Goal: Transaction & Acquisition: Obtain resource

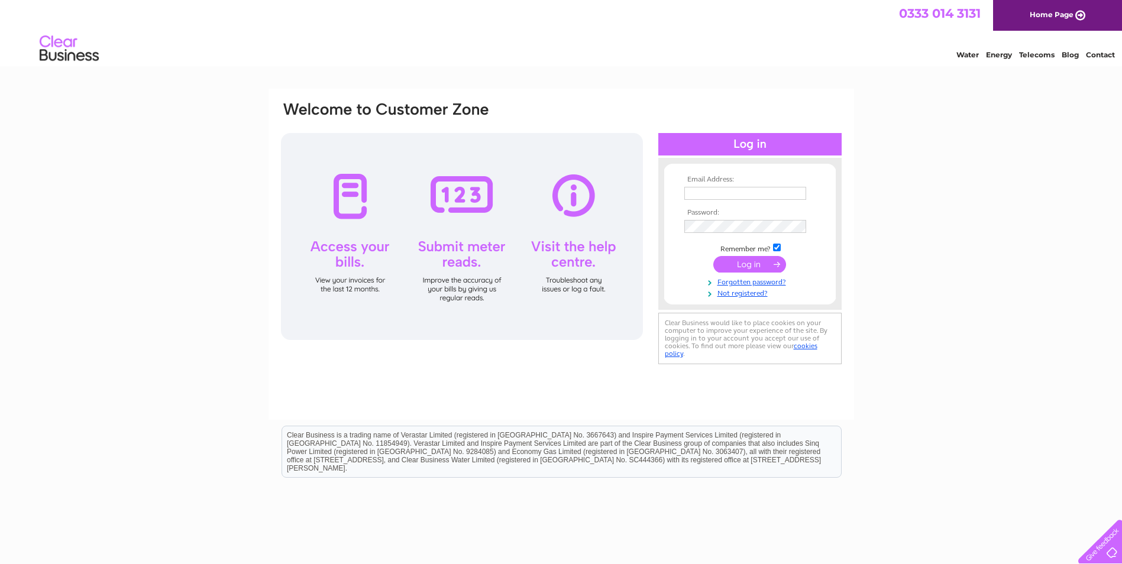
click at [778, 248] on input "checkbox" at bounding box center [777, 248] width 8 height 8
checkbox input "false"
click at [770, 196] on input "text" at bounding box center [745, 193] width 122 height 13
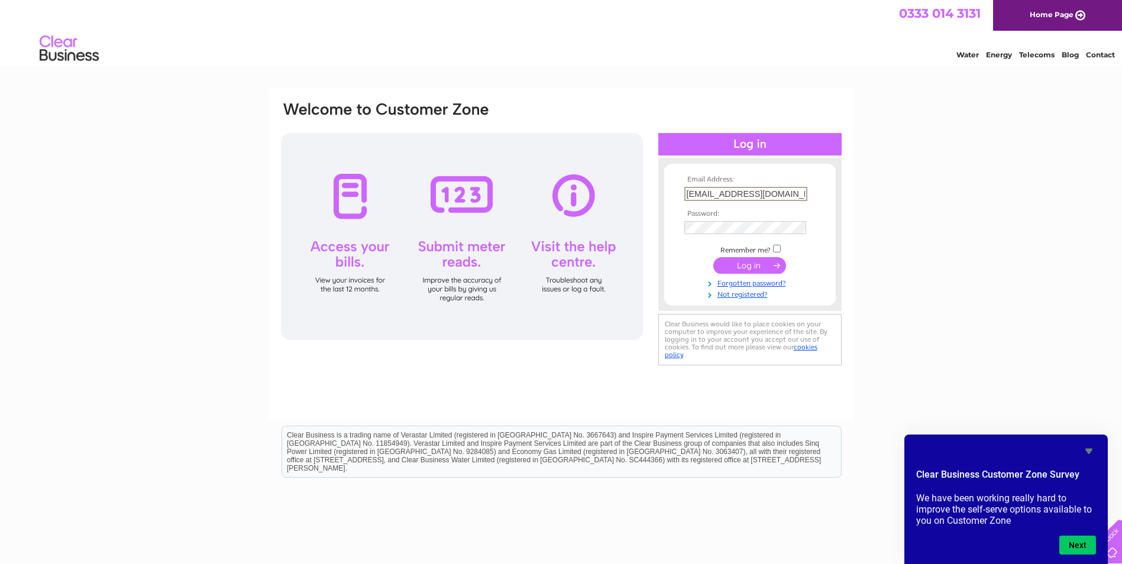
type input "hurrengarrod@yahoo.co.uk"
click at [752, 266] on input "submit" at bounding box center [749, 265] width 73 height 17
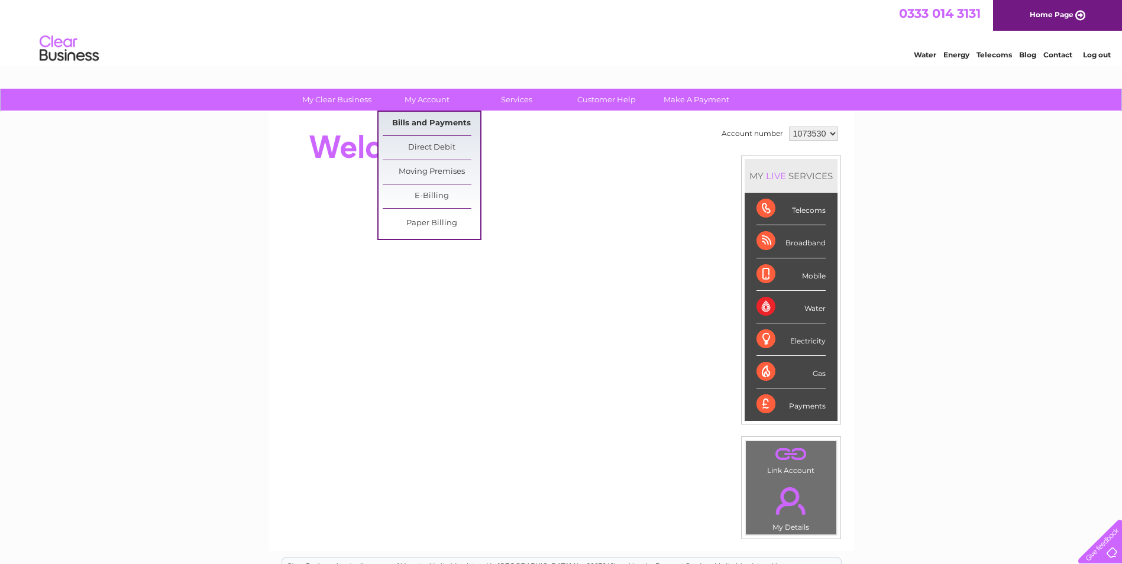
click at [414, 128] on link "Bills and Payments" at bounding box center [432, 124] width 98 height 24
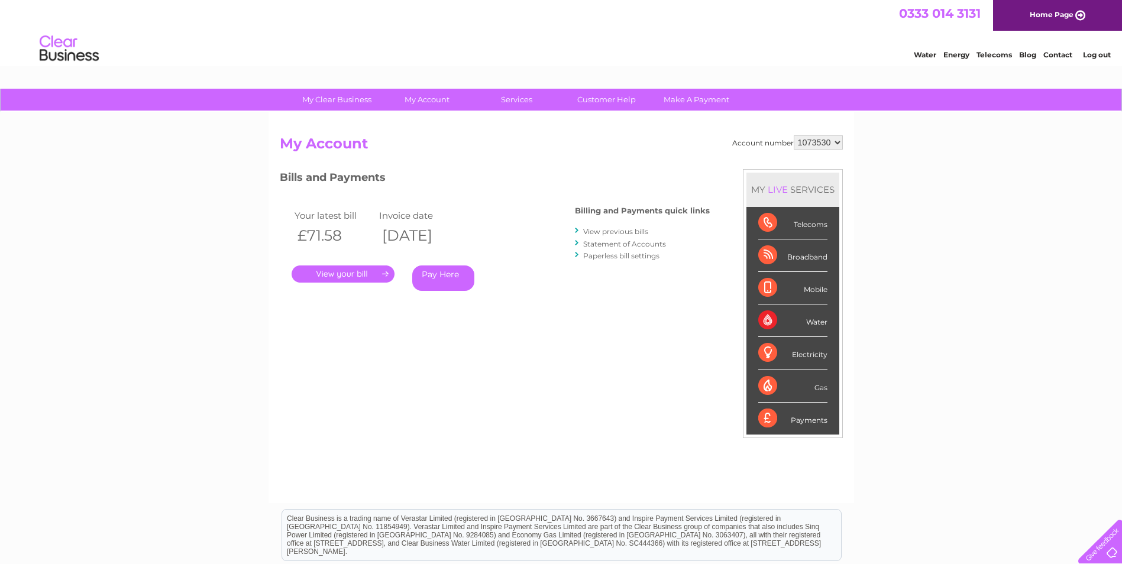
click at [335, 275] on link "." at bounding box center [343, 273] width 103 height 17
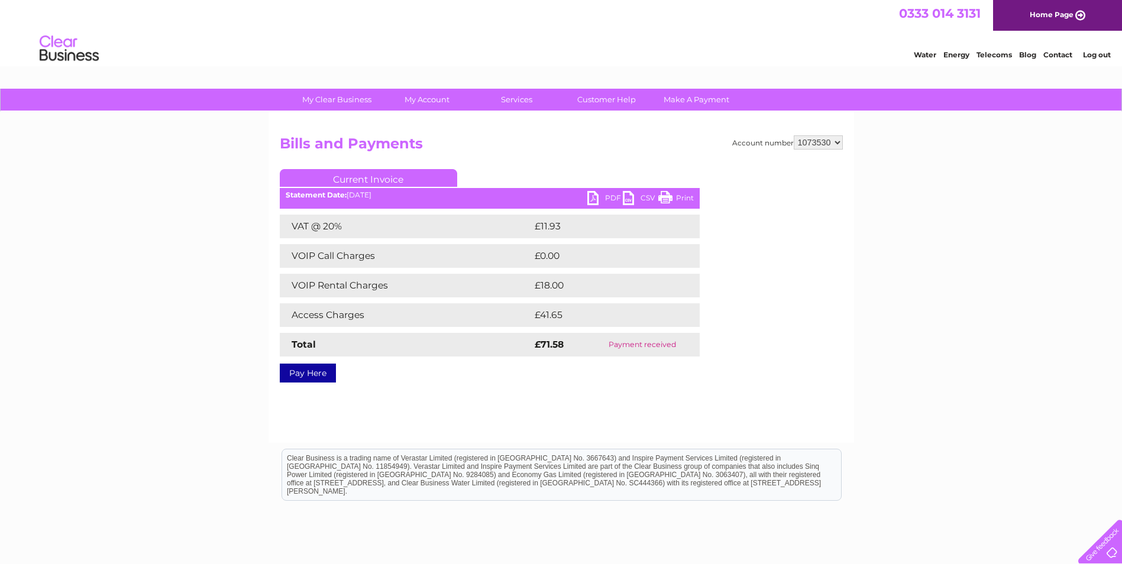
click at [591, 200] on link "PDF" at bounding box center [604, 199] width 35 height 17
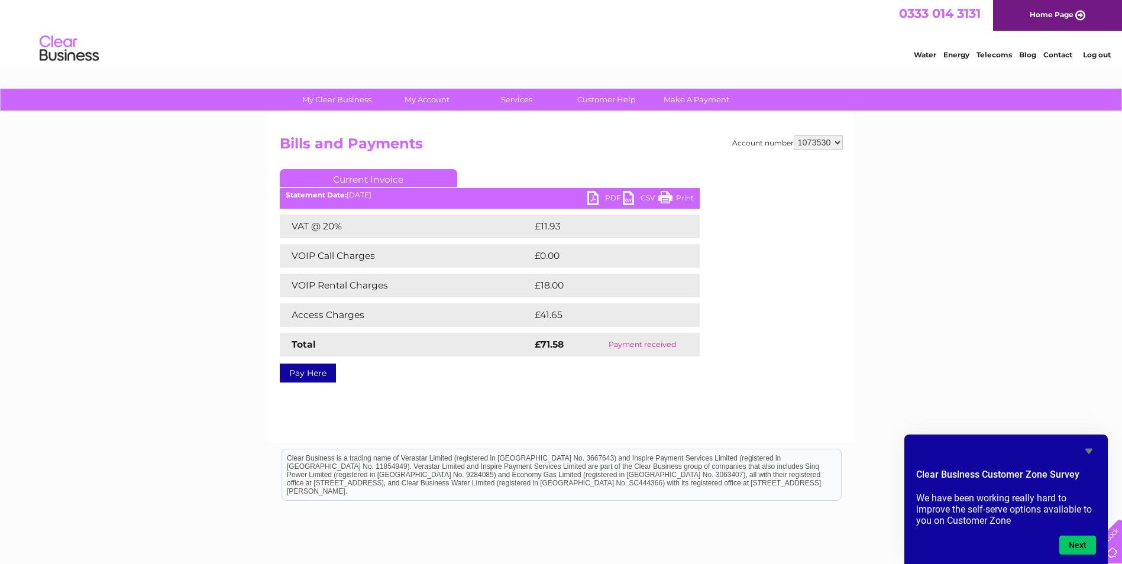
click at [1097, 54] on link "Log out" at bounding box center [1097, 54] width 28 height 9
